Goal: Transaction & Acquisition: Purchase product/service

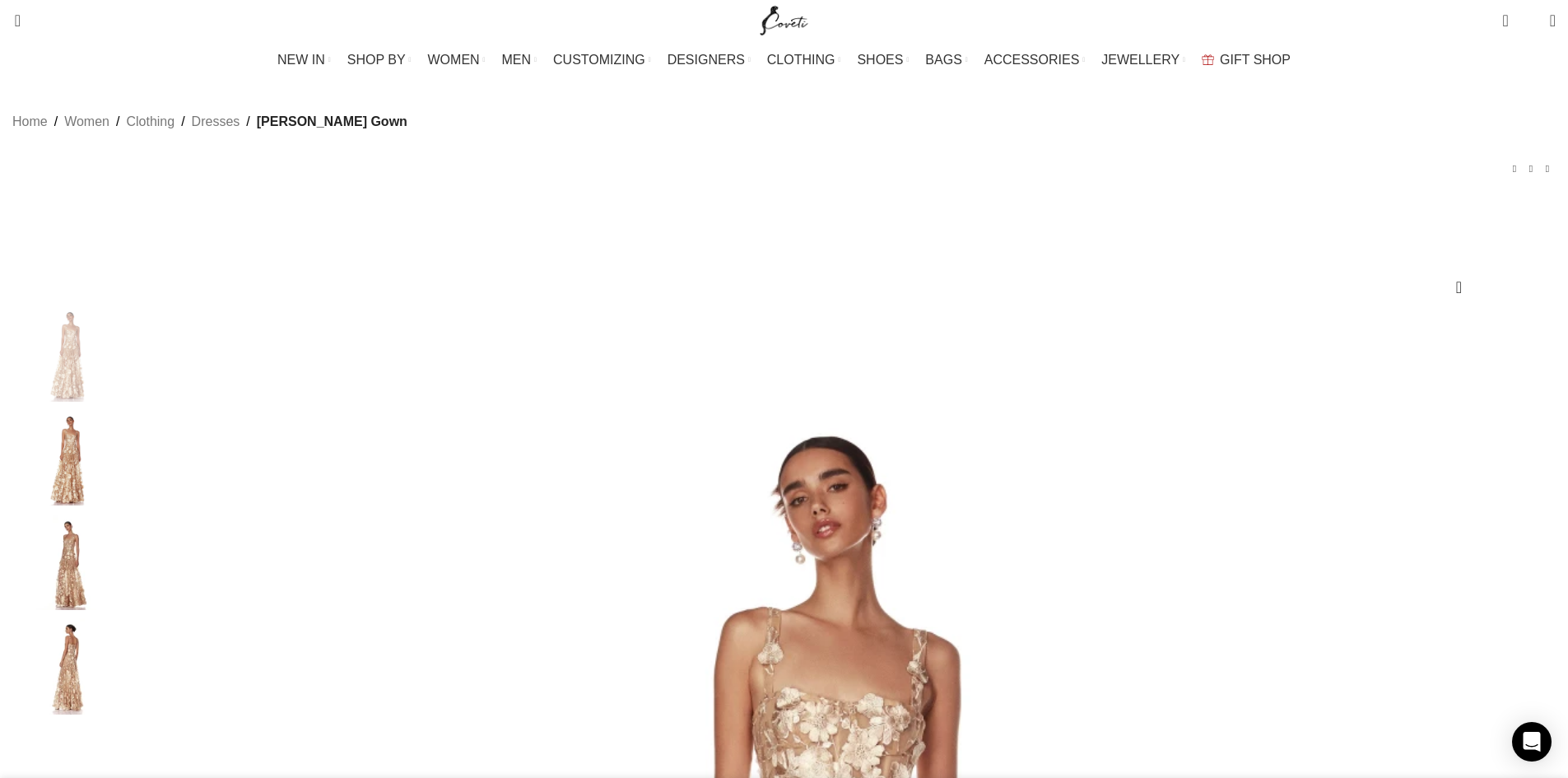
scroll to position [0, 138]
